Goal: Check status: Check status

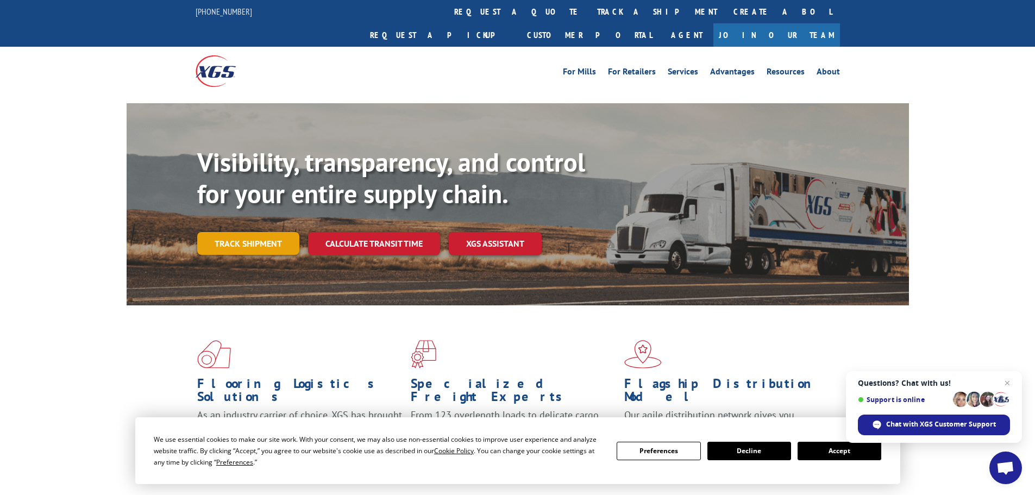
click at [256, 232] on link "Track shipment" at bounding box center [248, 243] width 102 height 23
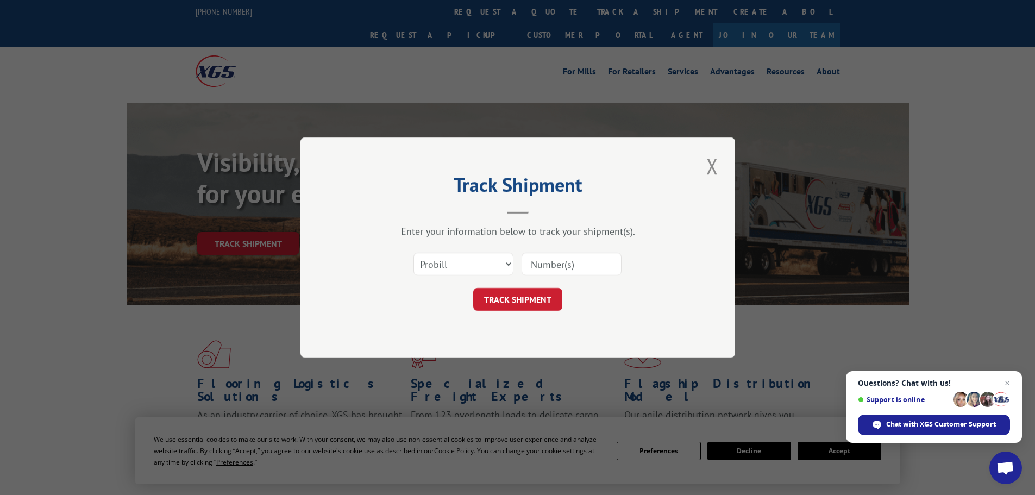
paste input "08461840003151766"
type input "08461840003151766"
click at [487, 263] on select "Select category... Probill BOL PO" at bounding box center [463, 264] width 100 height 23
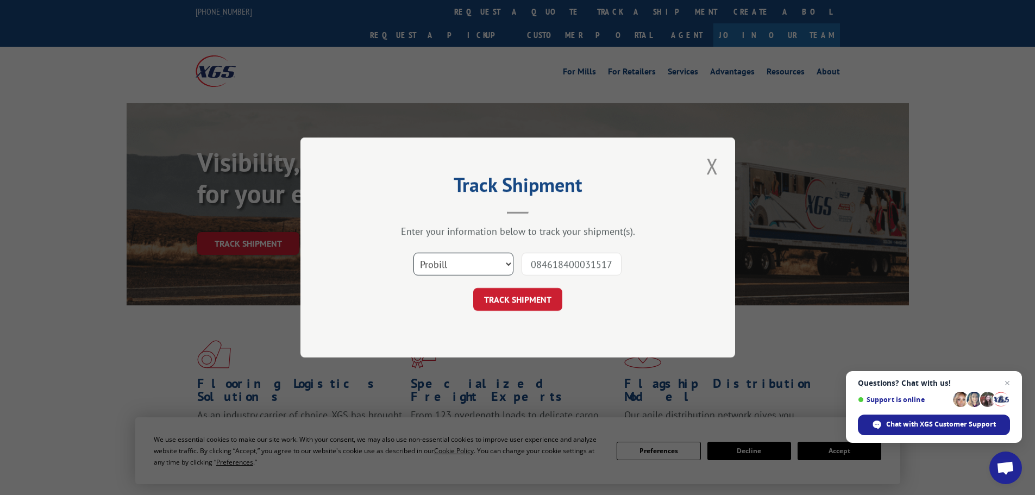
select select "bol"
click at [413, 253] on select "Select category... Probill BOL PO" at bounding box center [463, 264] width 100 height 23
click at [534, 300] on button "TRACK SHIPMENT" at bounding box center [517, 299] width 89 height 23
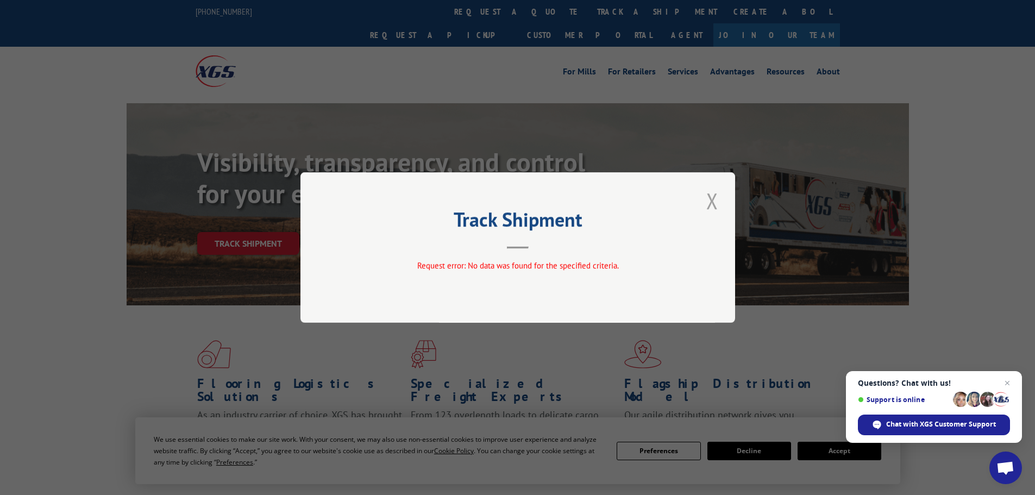
click at [717, 195] on button "Close modal" at bounding box center [712, 201] width 18 height 30
